Goal: Navigation & Orientation: Find specific page/section

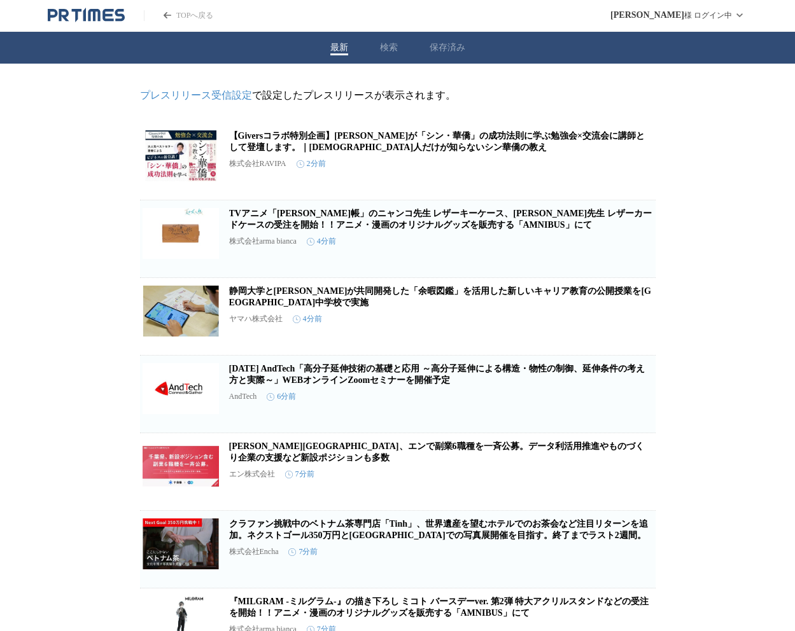
click at [387, 50] on button "検索" at bounding box center [389, 47] width 18 height 11
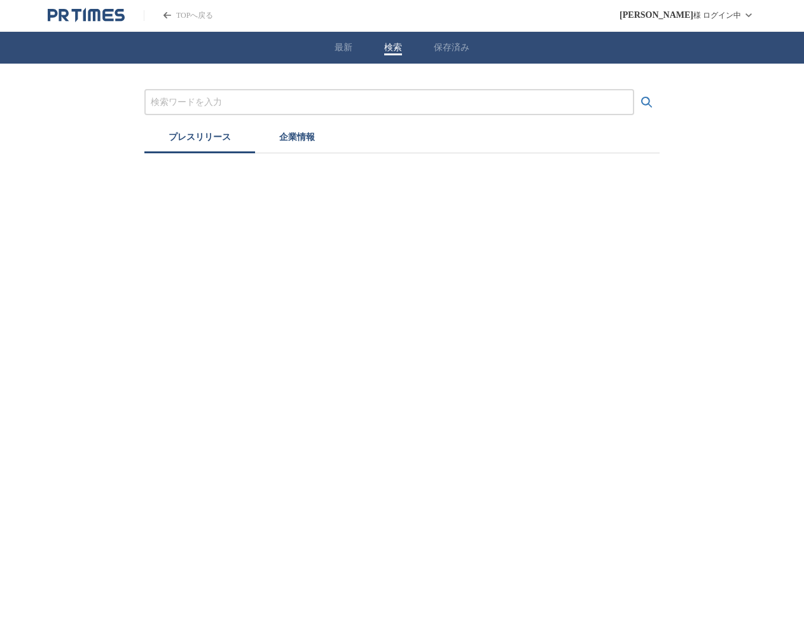
click at [352, 49] on div "最新 検索 保存済み" at bounding box center [402, 48] width 804 height 32
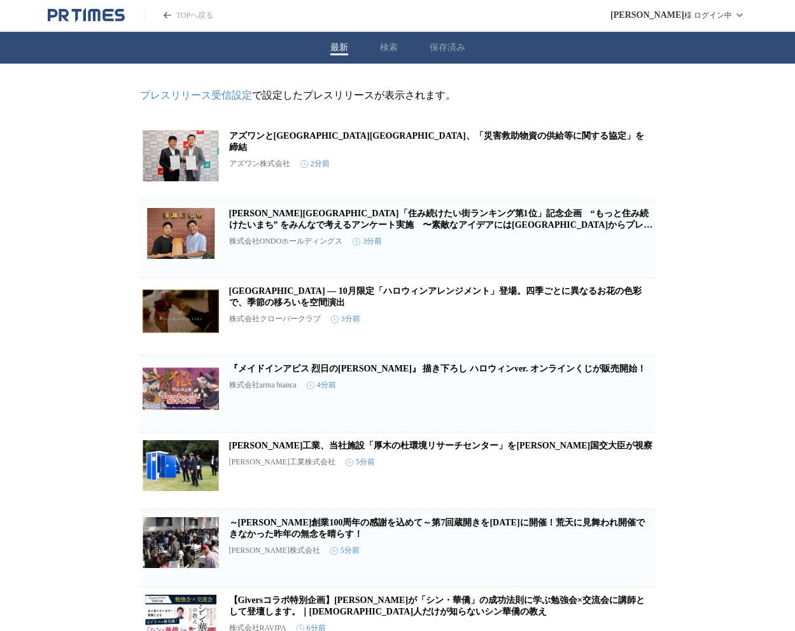
click at [726, 16] on div "lim yeonhyung 様 ログイン中" at bounding box center [678, 15] width 137 height 31
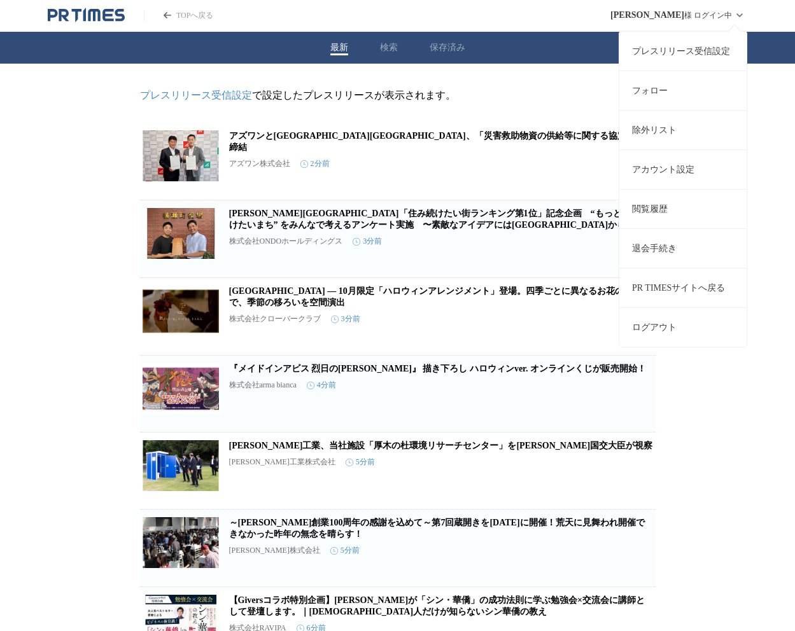
click at [715, 58] on link "プレスリリース受信設定" at bounding box center [682, 50] width 127 height 39
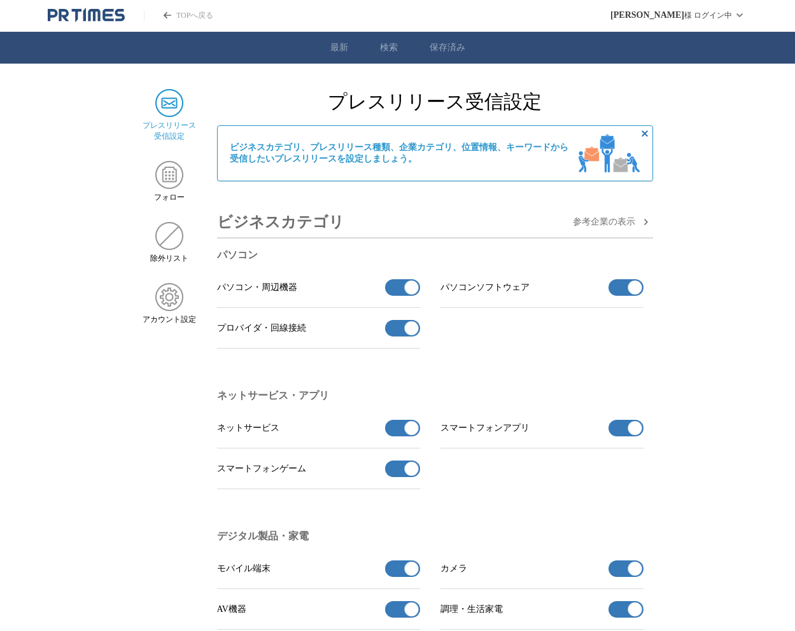
click at [163, 109] on img at bounding box center [169, 103] width 28 height 28
click at [326, 57] on ul "最新 検索 保存済み" at bounding box center [397, 48] width 795 height 32
click at [342, 50] on link "最新" at bounding box center [339, 47] width 18 height 11
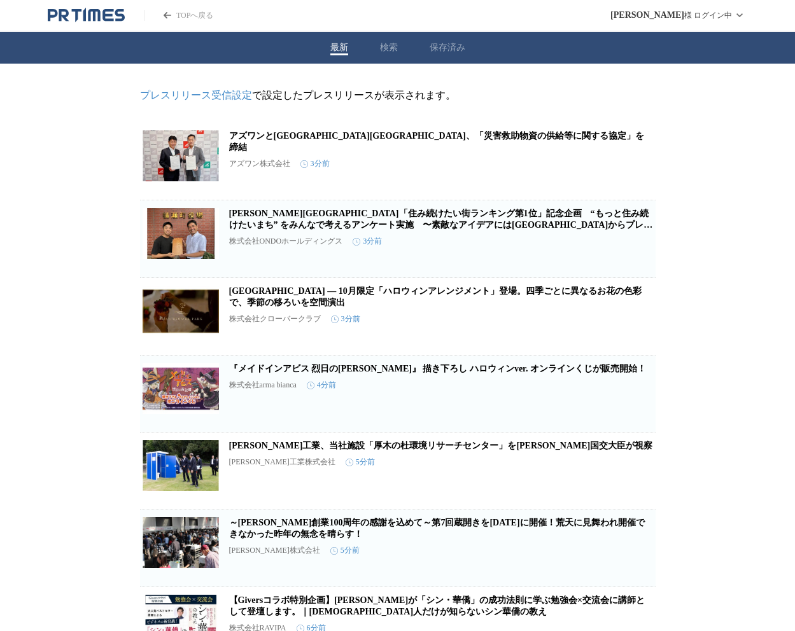
click at [171, 10] on link "TOPへ戻る" at bounding box center [178, 15] width 69 height 11
